Goal: Task Accomplishment & Management: Manage account settings

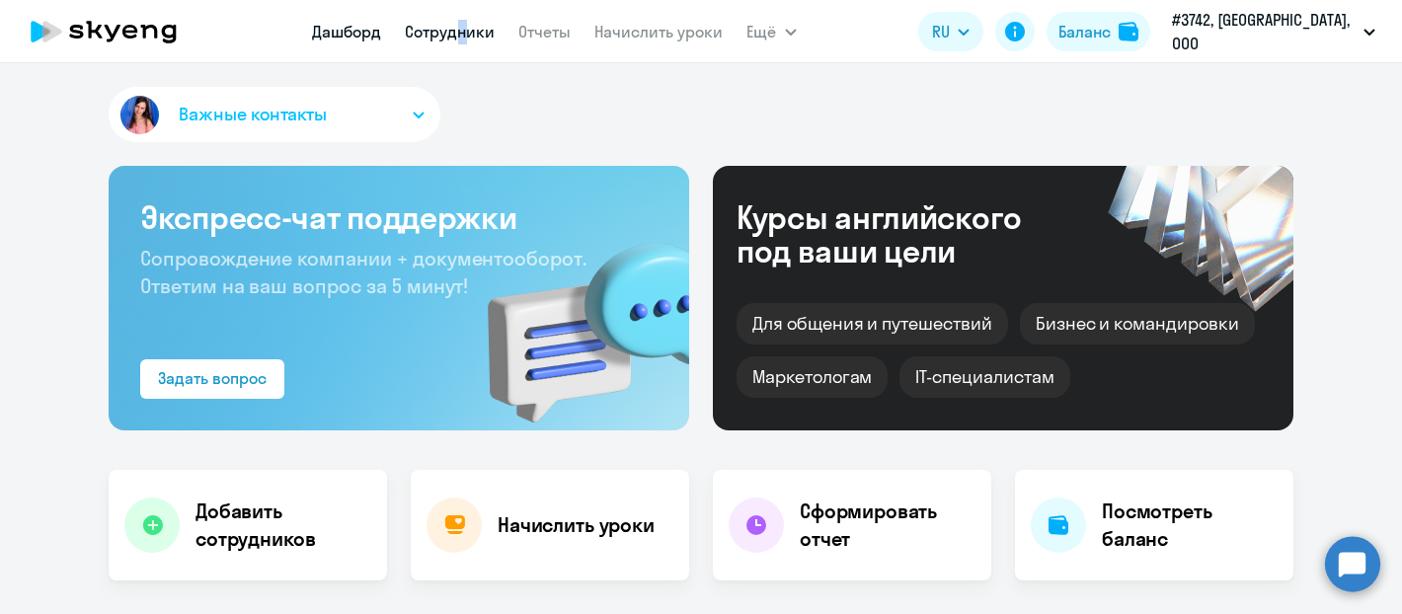
click at [446, 33] on link "Сотрудники" at bounding box center [451, 32] width 90 height 20
select select "30"
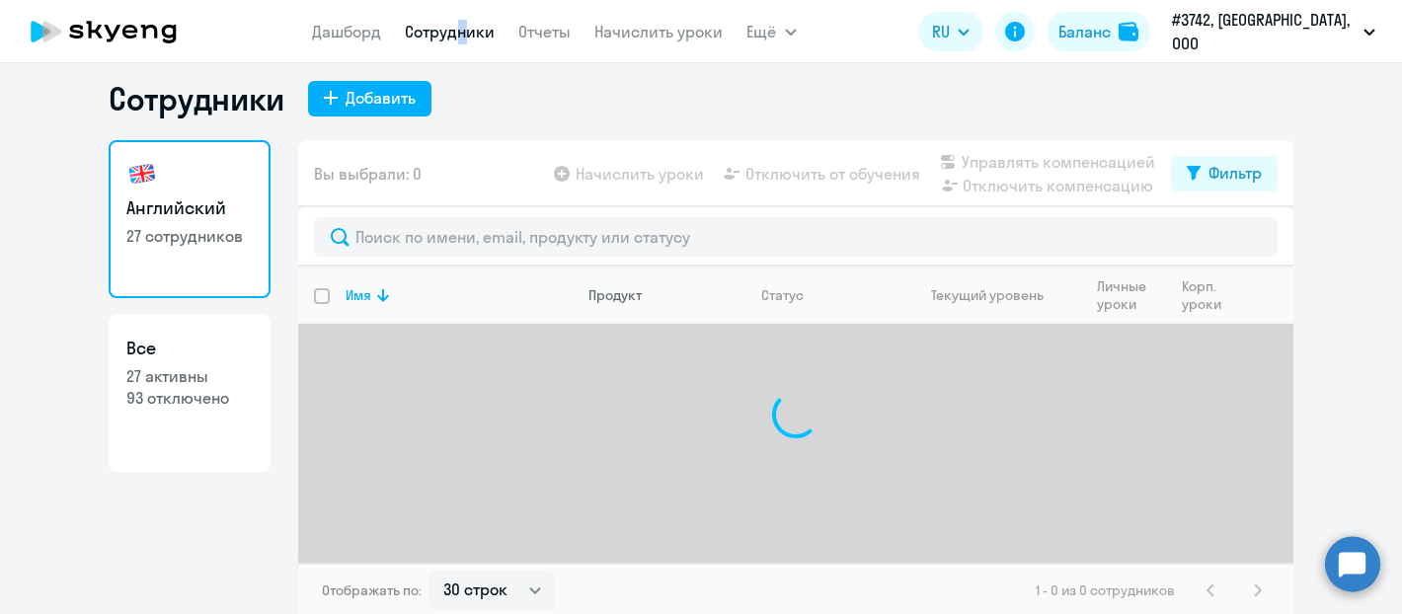
scroll to position [17, 0]
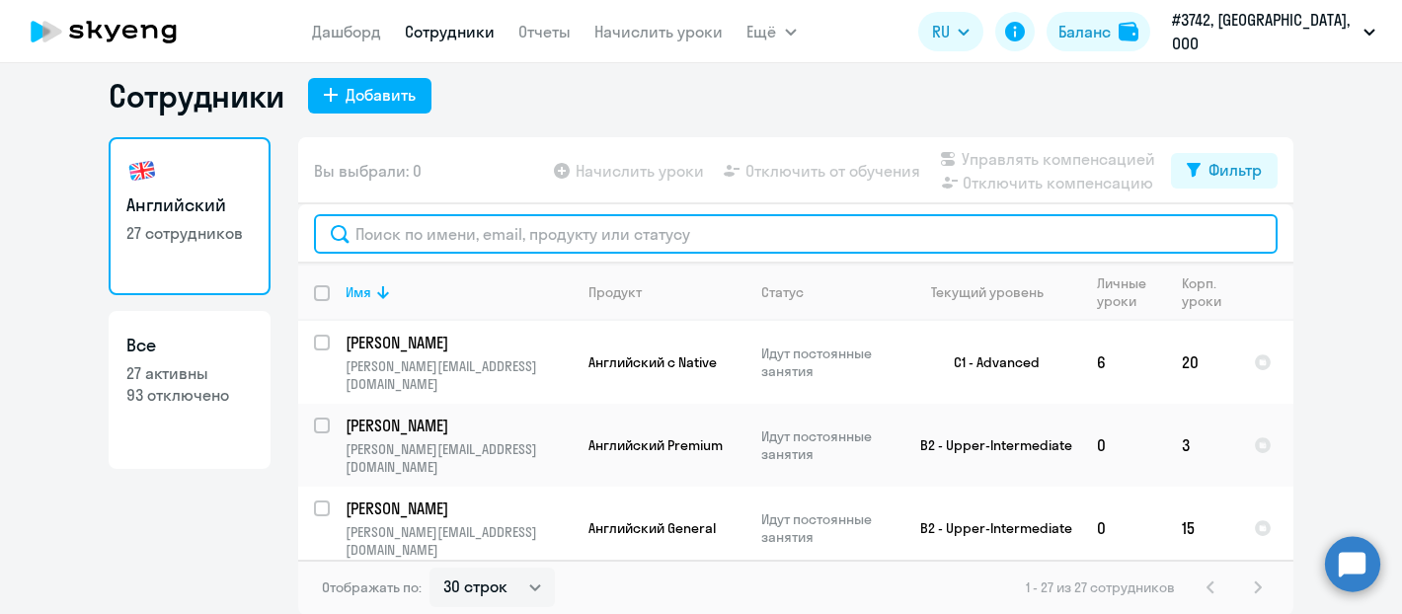
click at [554, 229] on input "text" at bounding box center [796, 233] width 964 height 39
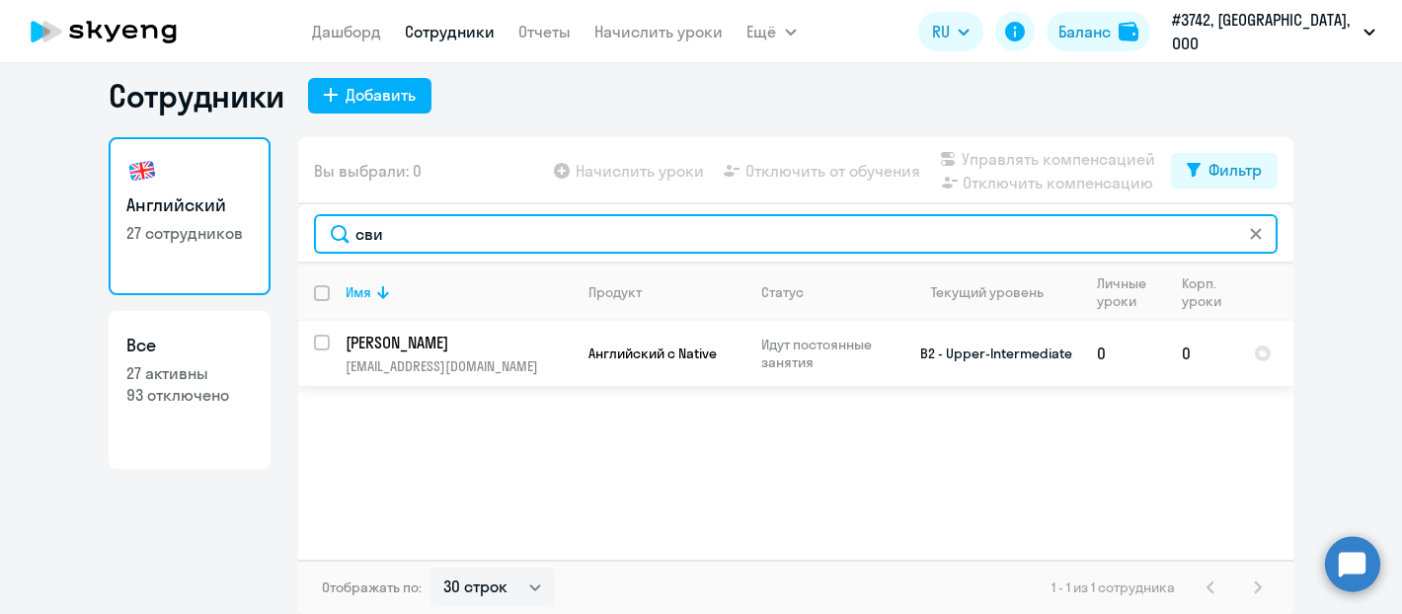
type input "сви"
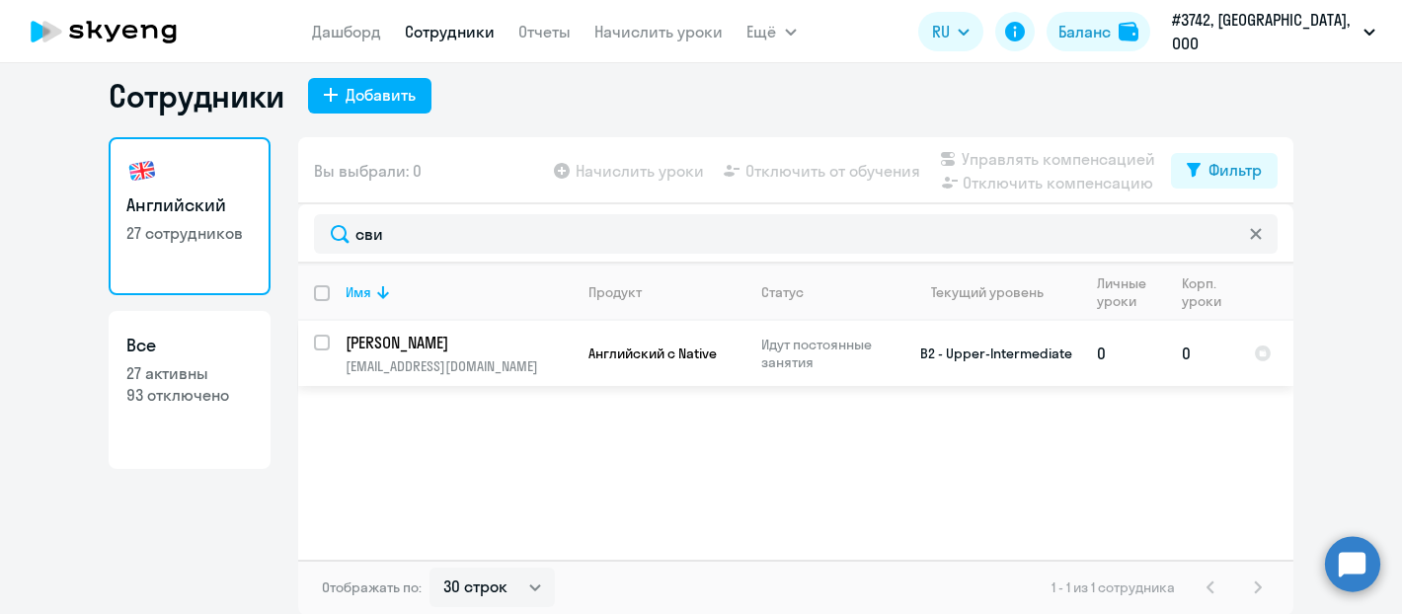
click at [442, 337] on p "[PERSON_NAME]" at bounding box center [457, 343] width 223 height 22
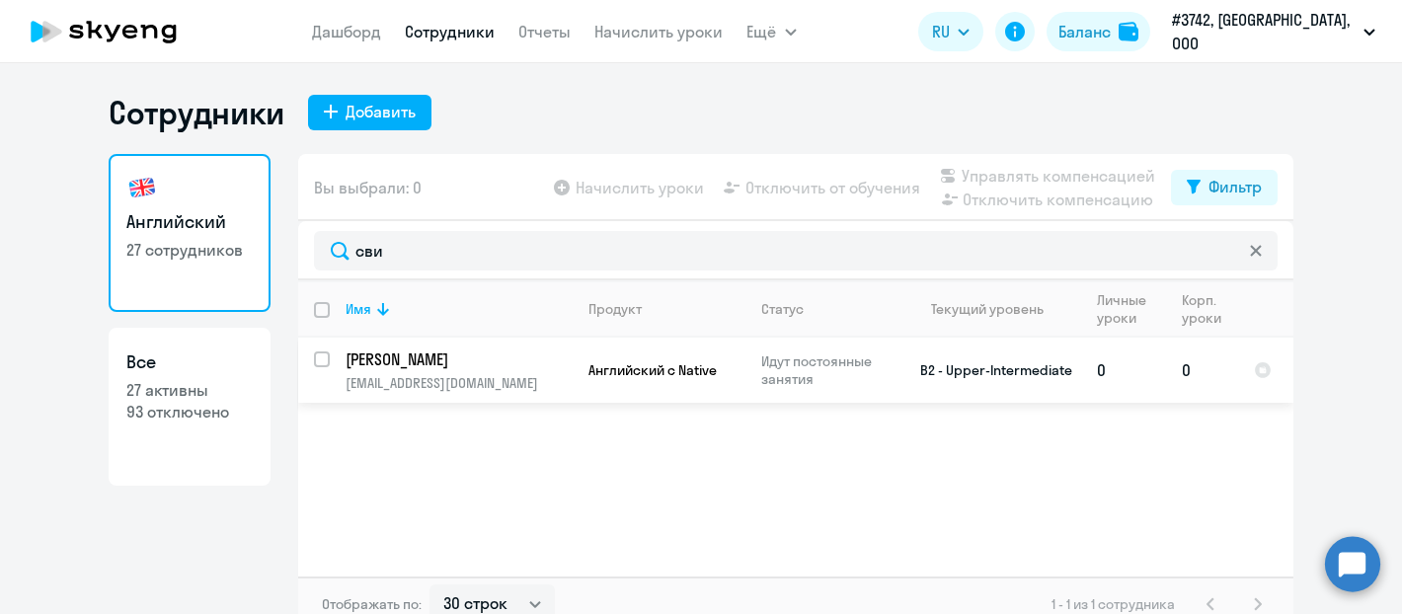
select select "english"
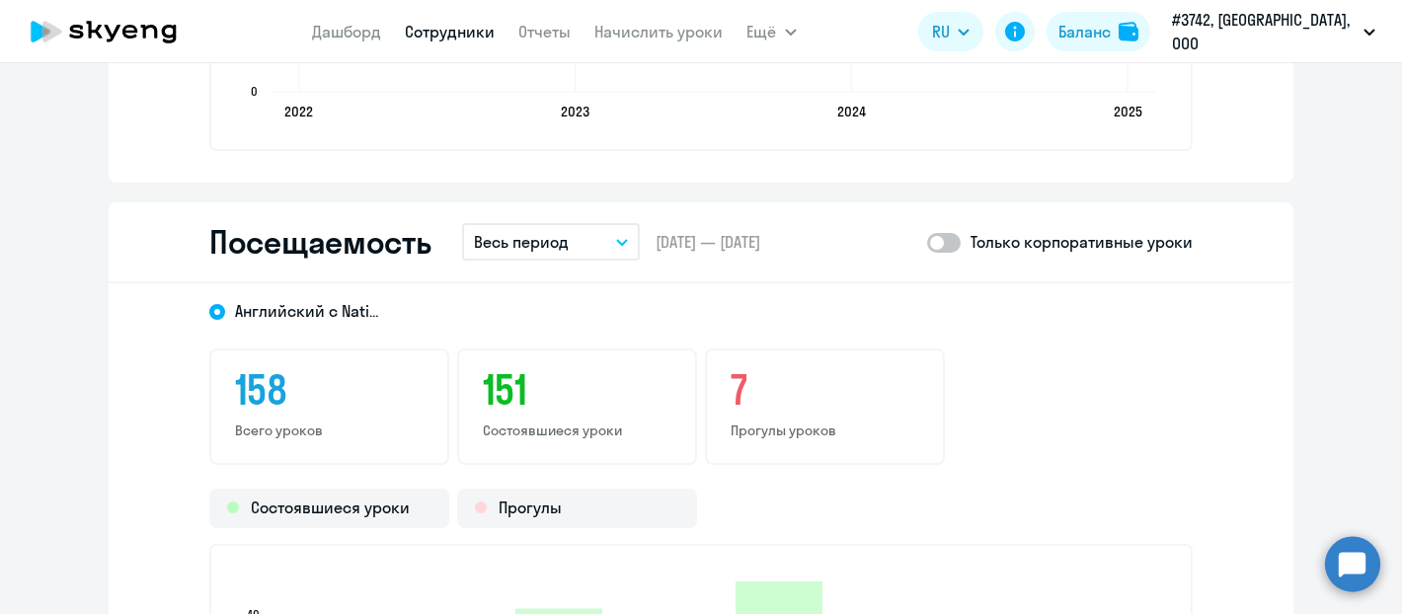
scroll to position [2523, 0]
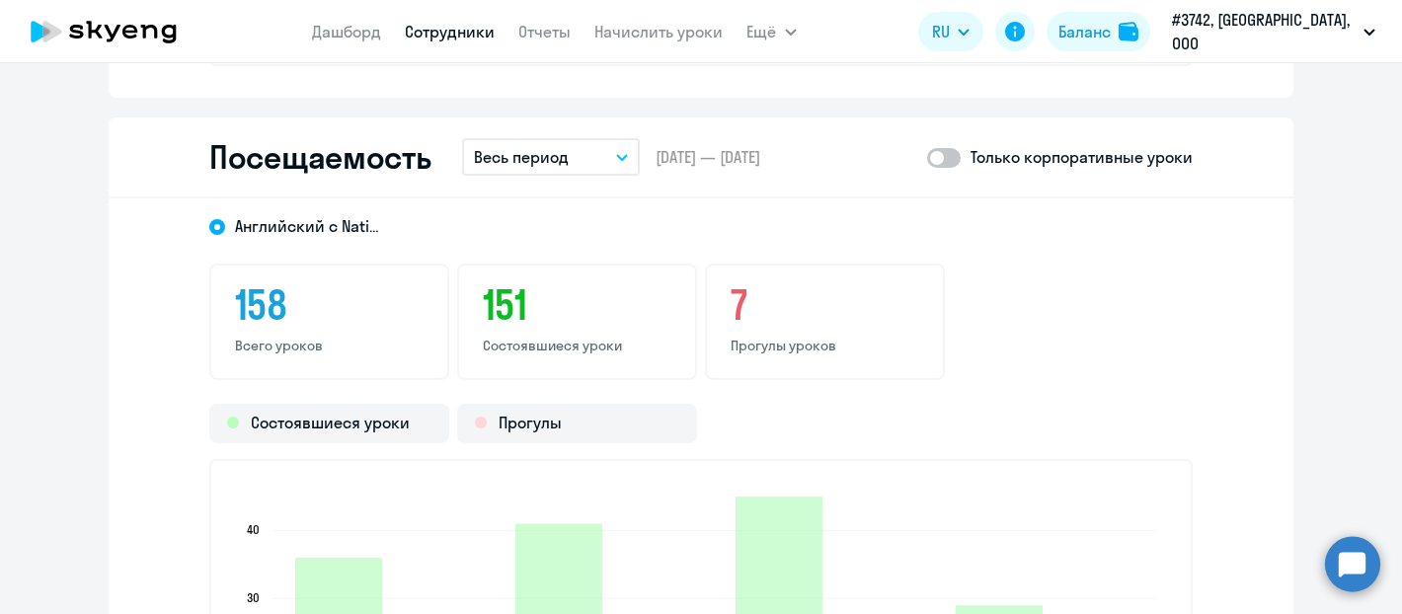
click at [545, 154] on p "Весь период" at bounding box center [521, 157] width 95 height 24
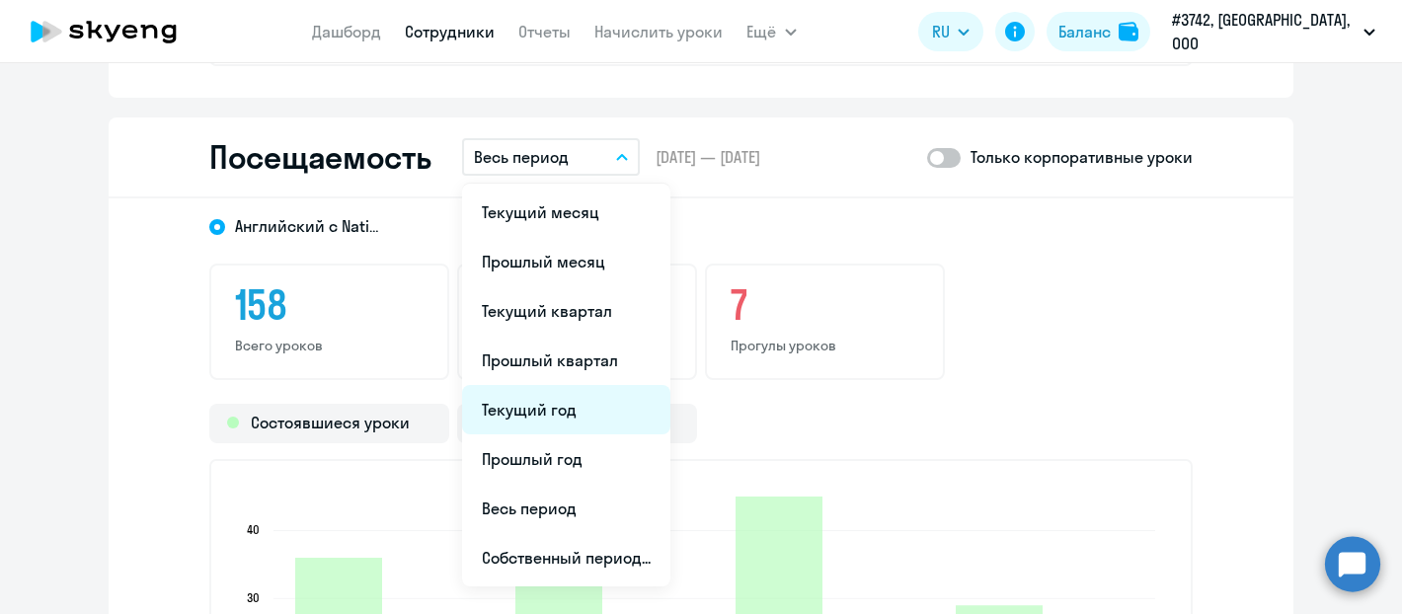
click at [583, 405] on li "Текущий год" at bounding box center [566, 409] width 208 height 49
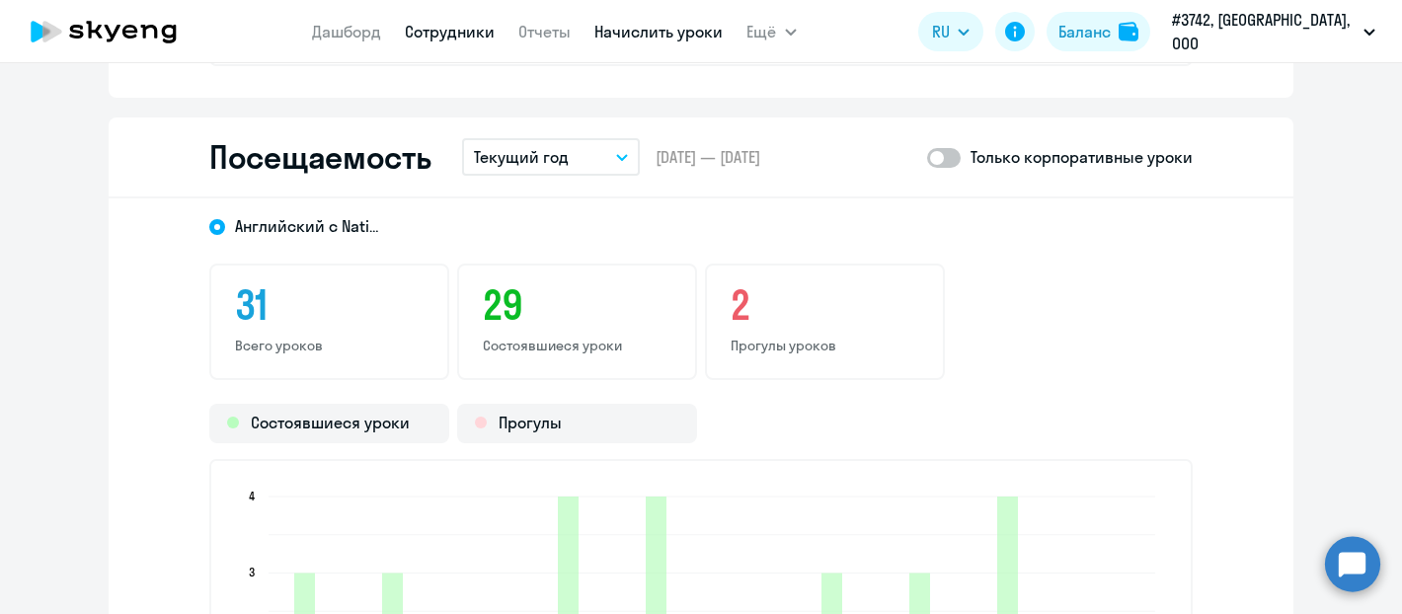
click at [624, 29] on link "Начислить уроки" at bounding box center [659, 32] width 128 height 20
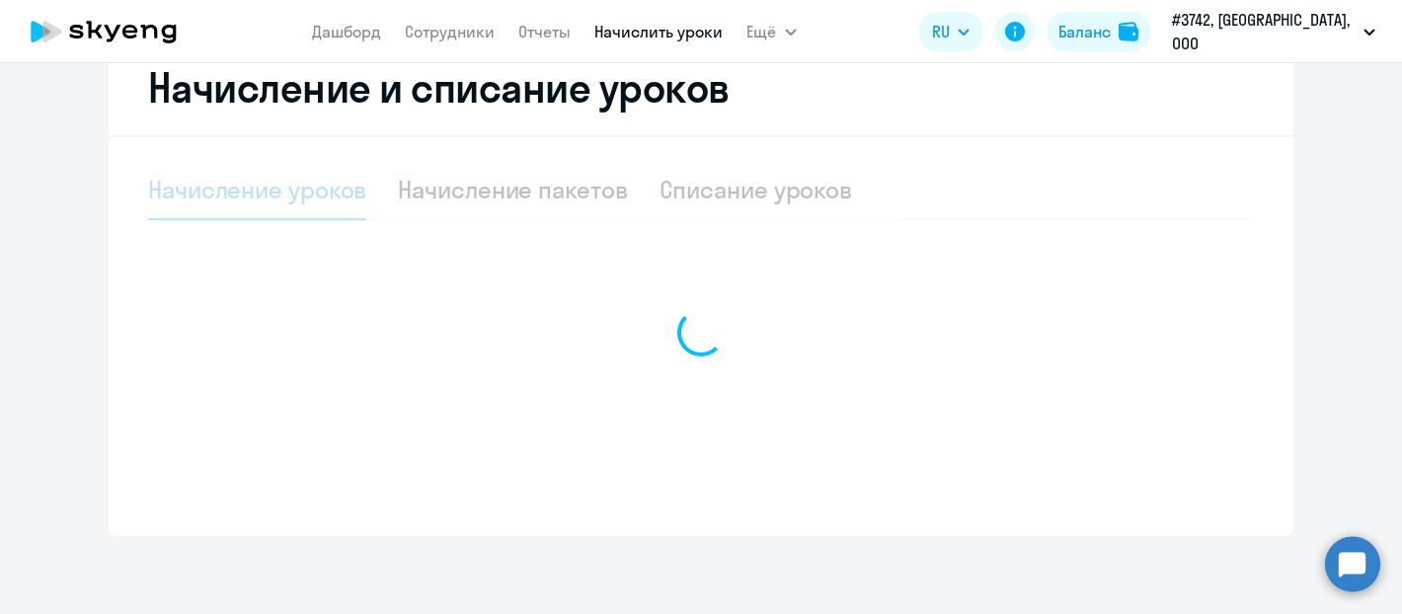
scroll to position [552, 0]
select select "10"
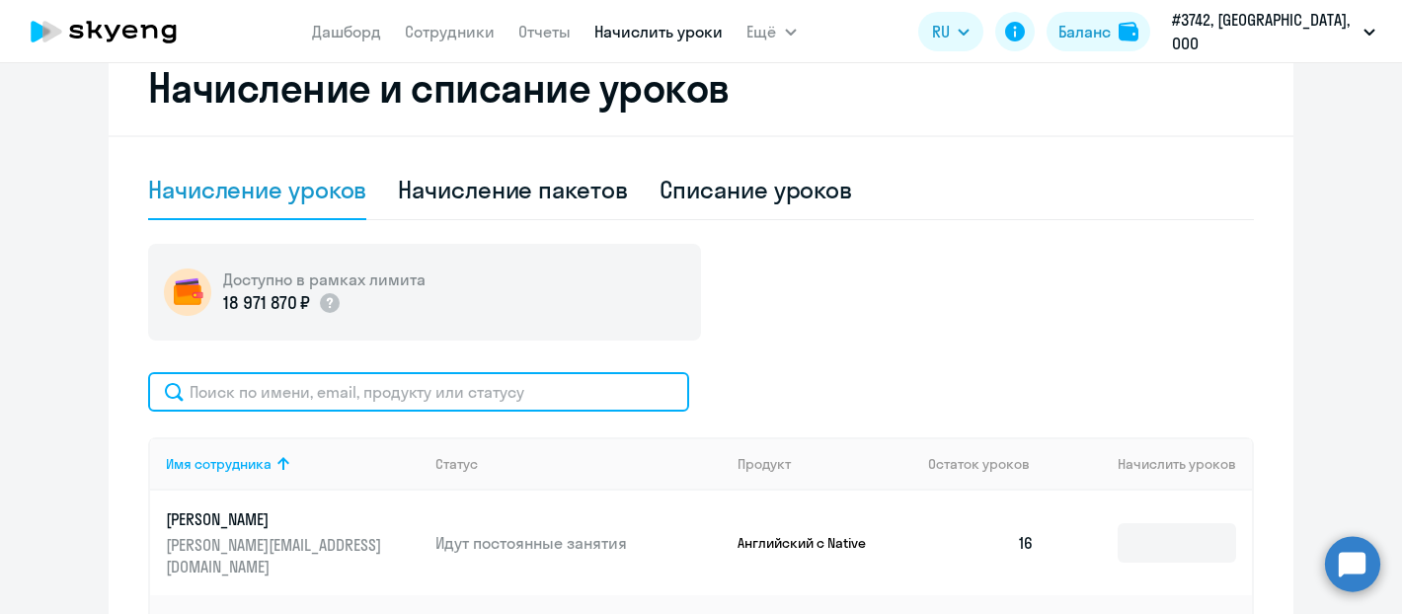
click at [498, 390] on input "text" at bounding box center [418, 391] width 541 height 39
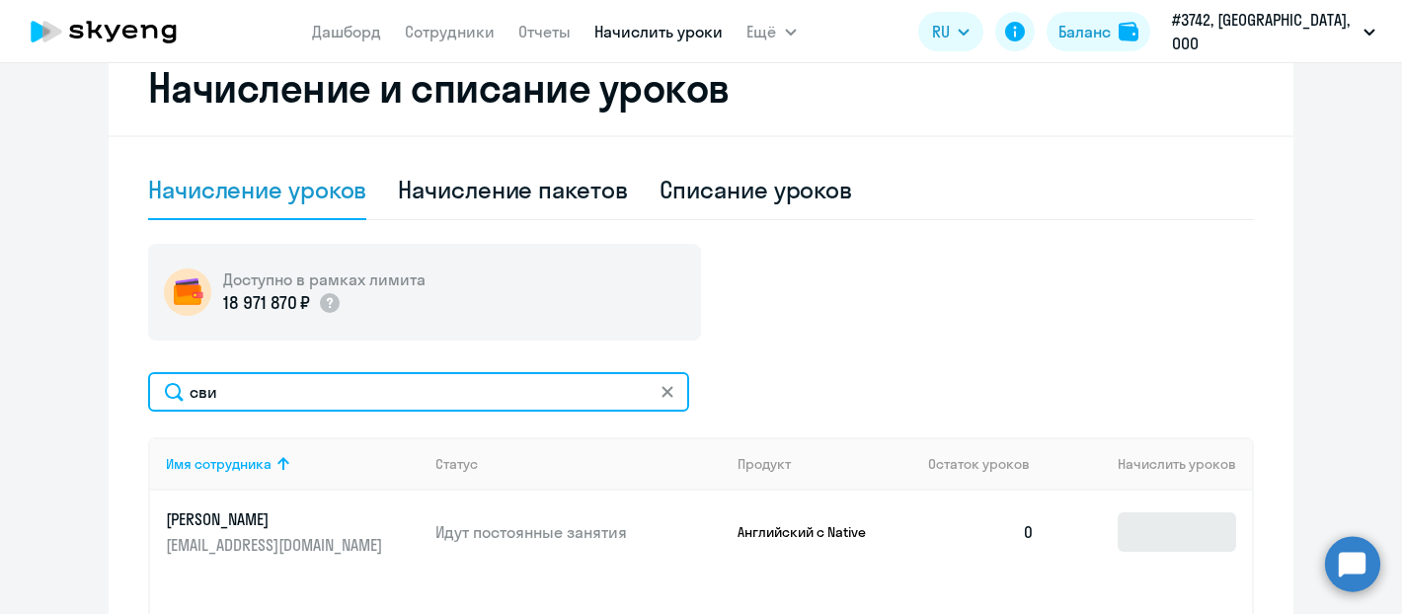
type input "сви"
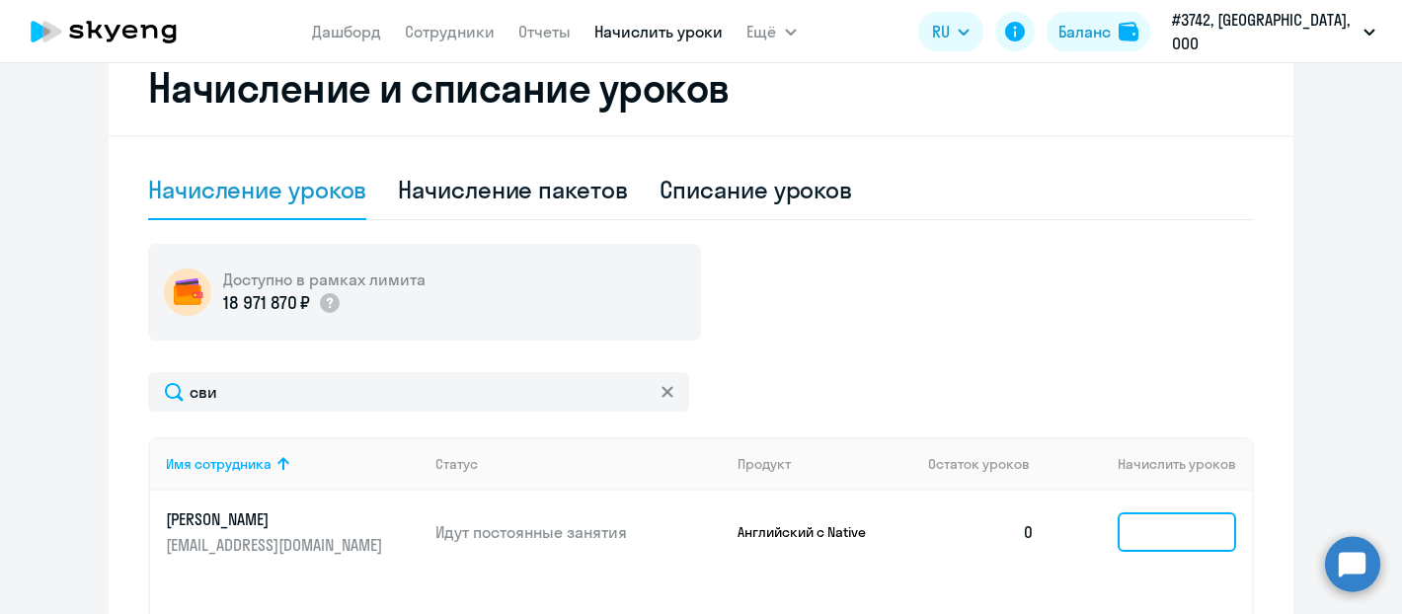
click at [1139, 535] on input at bounding box center [1177, 531] width 118 height 39
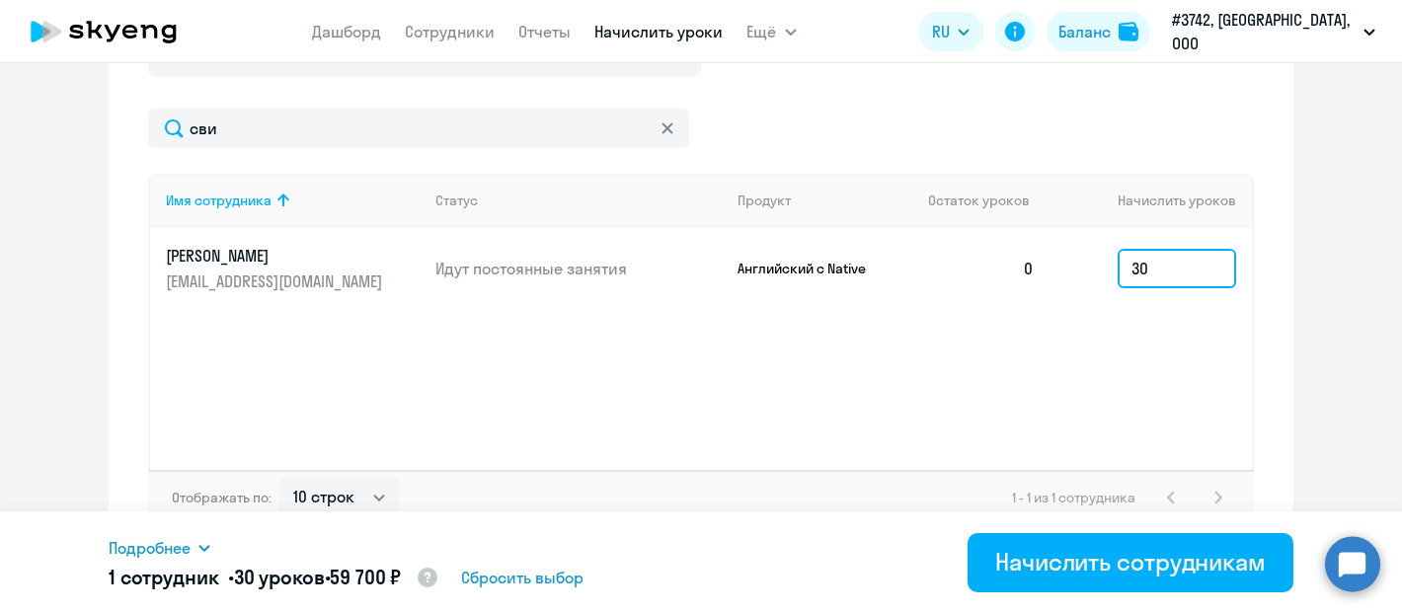
scroll to position [836, 0]
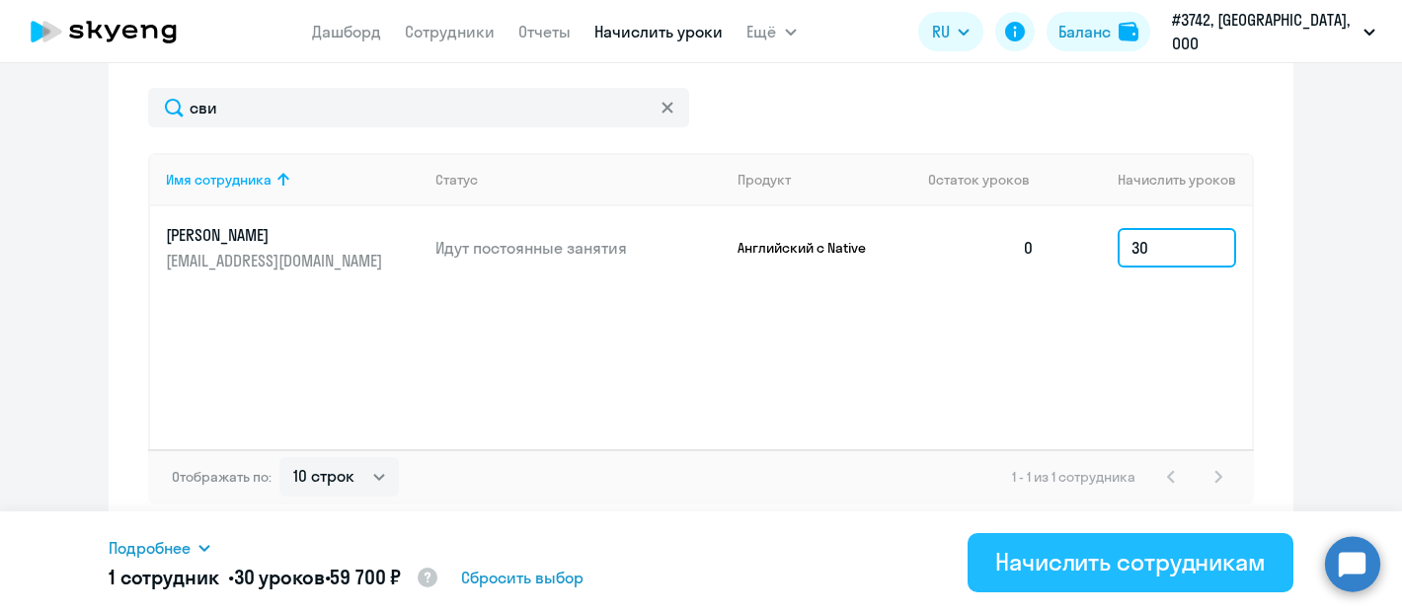
type input "30"
click at [1128, 560] on div "Начислить сотрудникам" at bounding box center [1130, 562] width 271 height 32
